Goal: Transaction & Acquisition: Purchase product/service

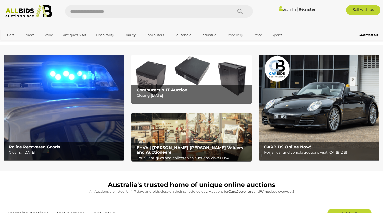
click at [108, 13] on input "text" at bounding box center [146, 11] width 163 height 13
type input "*******"
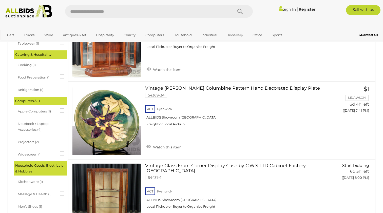
scroll to position [389, 0]
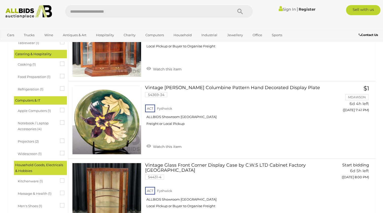
click at [60, 151] on icon at bounding box center [60, 151] width 0 height 0
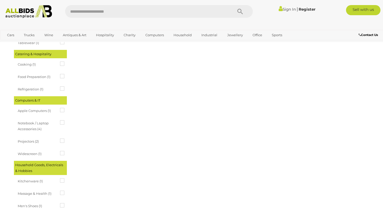
scroll to position [0, 0]
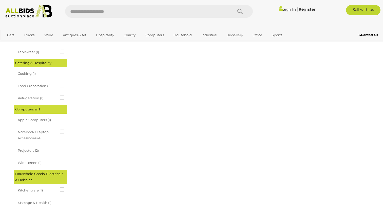
scroll to position [405, 0]
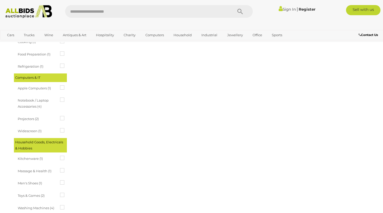
click at [54, 73] on div "Computers & IT" at bounding box center [40, 77] width 53 height 8
click at [37, 73] on div "Computers & IT" at bounding box center [40, 77] width 53 height 8
click at [60, 116] on icon at bounding box center [60, 116] width 0 height 0
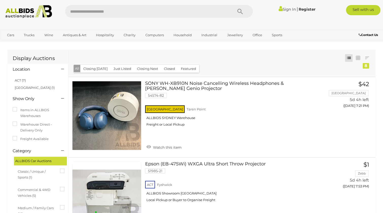
click at [118, 13] on input "text" at bounding box center [146, 11] width 163 height 13
type input "******"
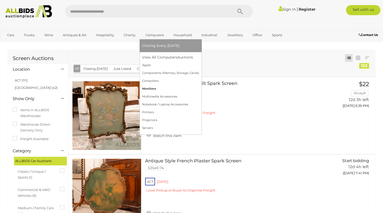
click at [149, 89] on link "Monitors" at bounding box center [170, 89] width 57 height 8
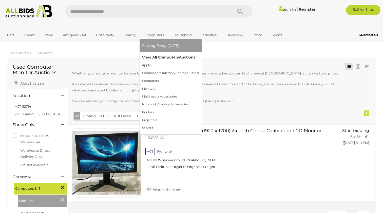
click at [153, 56] on link "View All Computers Auctions" at bounding box center [170, 57] width 57 height 8
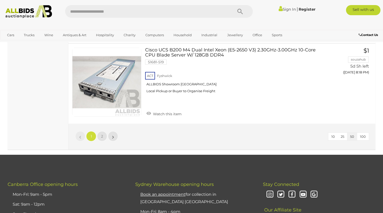
scroll to position [3994, 0]
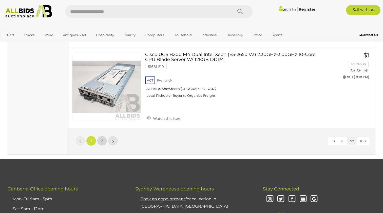
click at [103, 136] on link "2" at bounding box center [102, 141] width 10 height 10
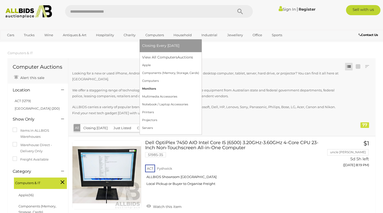
click at [148, 90] on link "Monitors" at bounding box center [170, 89] width 57 height 8
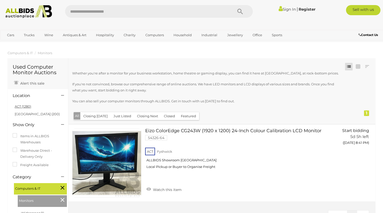
click at [22, 107] on link "ACT (1280)" at bounding box center [23, 106] width 16 height 4
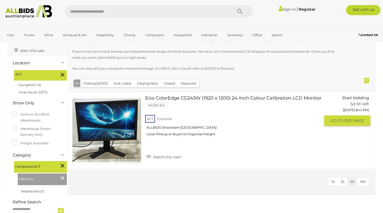
scroll to position [34, 0]
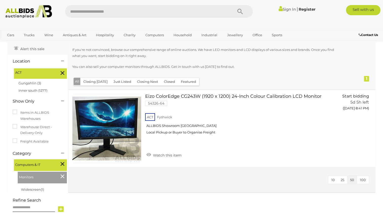
click at [63, 161] on icon at bounding box center [63, 164] width 4 height 7
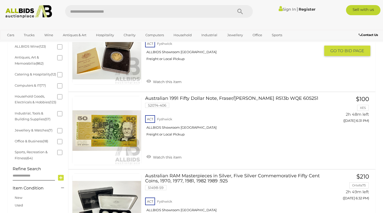
scroll to position [145, 0]
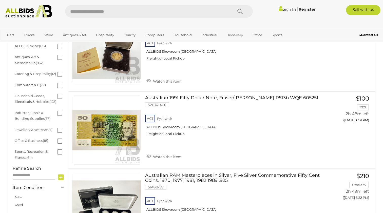
click at [24, 139] on link "Office & Business (18)" at bounding box center [31, 141] width 33 height 4
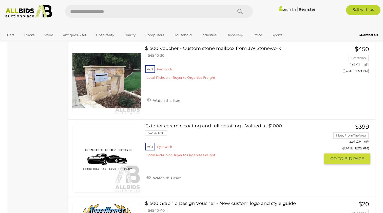
scroll to position [704, 0]
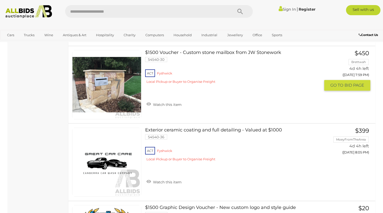
click at [101, 77] on link at bounding box center [106, 84] width 69 height 69
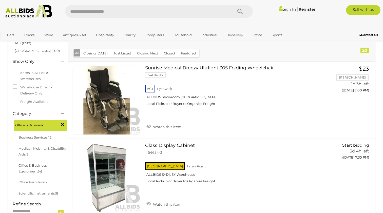
scroll to position [70, 0]
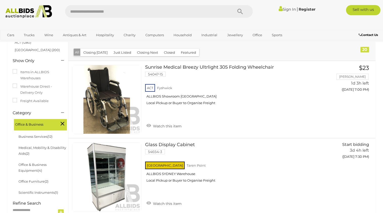
click at [63, 120] on icon at bounding box center [63, 123] width 4 height 7
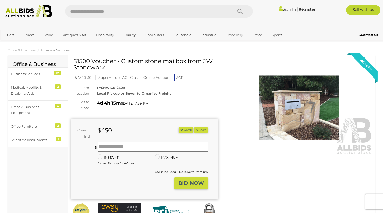
scroll to position [1, 0]
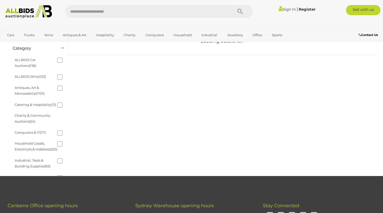
scroll to position [51, 0]
